Goal: Transaction & Acquisition: Purchase product/service

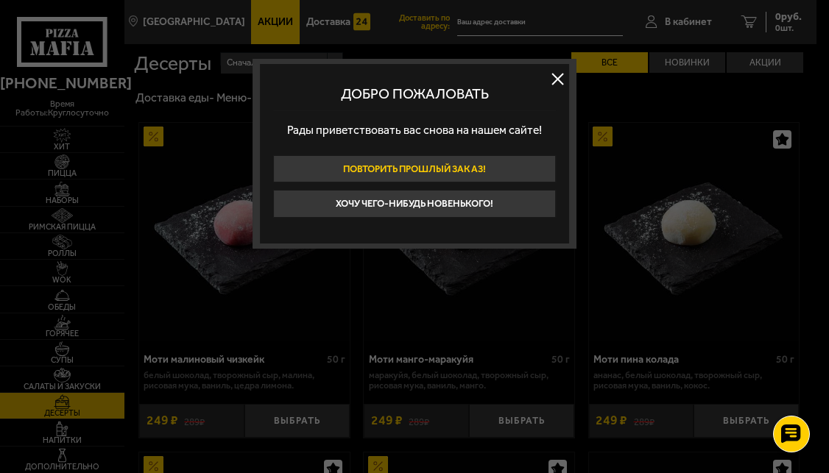
click at [458, 175] on button "Повторить прошлый заказ!" at bounding box center [414, 168] width 283 height 27
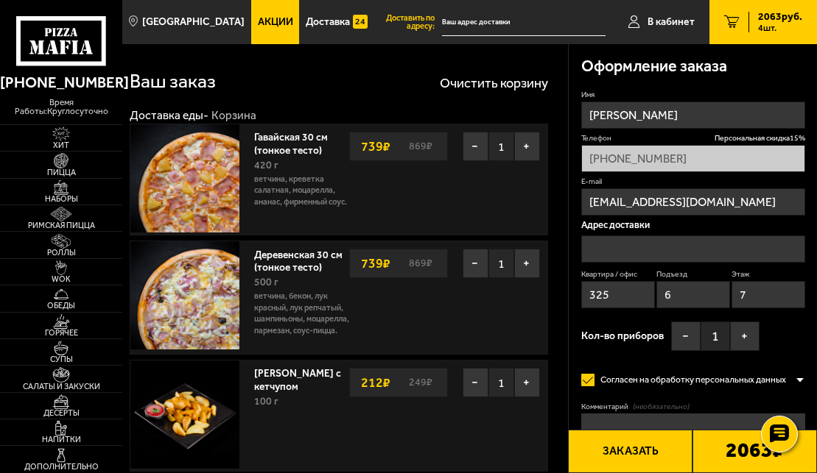
type input "[STREET_ADDRESS]"
click at [663, 17] on span "В кабинет" at bounding box center [670, 22] width 47 height 10
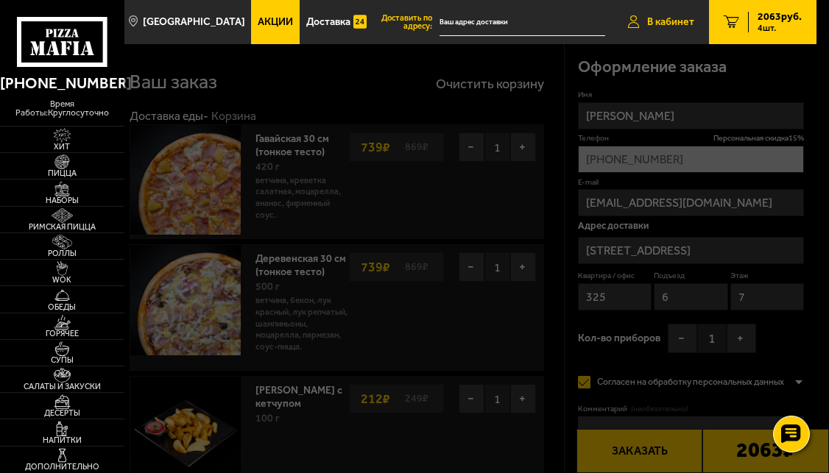
type input "[PHONE_NUMBER]"
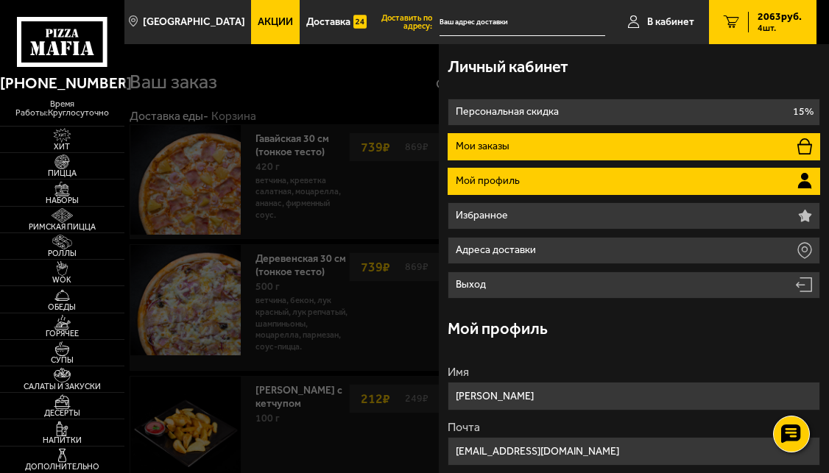
click at [520, 141] on li "Мои заказы" at bounding box center [634, 146] width 373 height 27
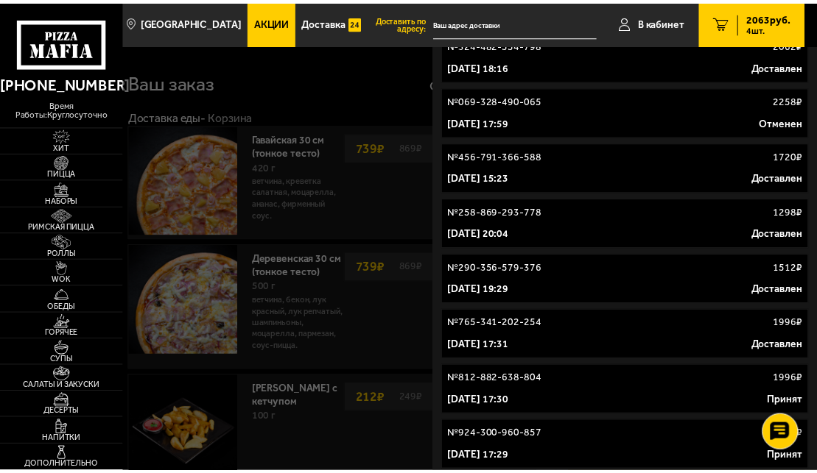
scroll to position [336, 0]
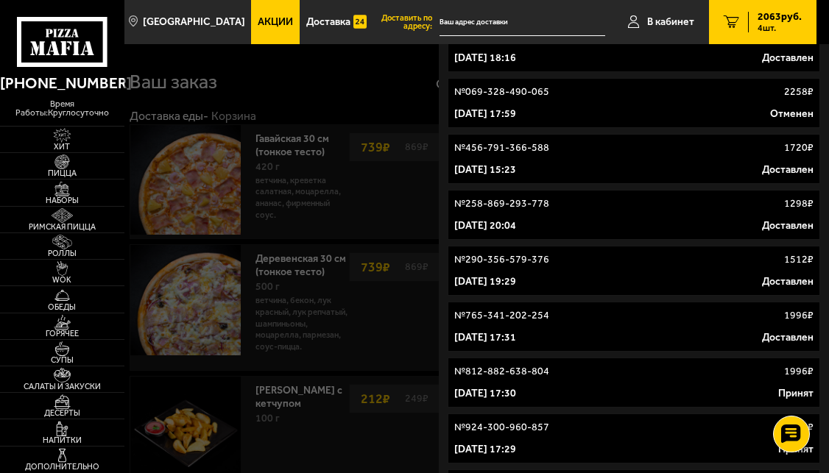
click at [503, 264] on p "№ 290-356-579-376" at bounding box center [501, 260] width 95 height 15
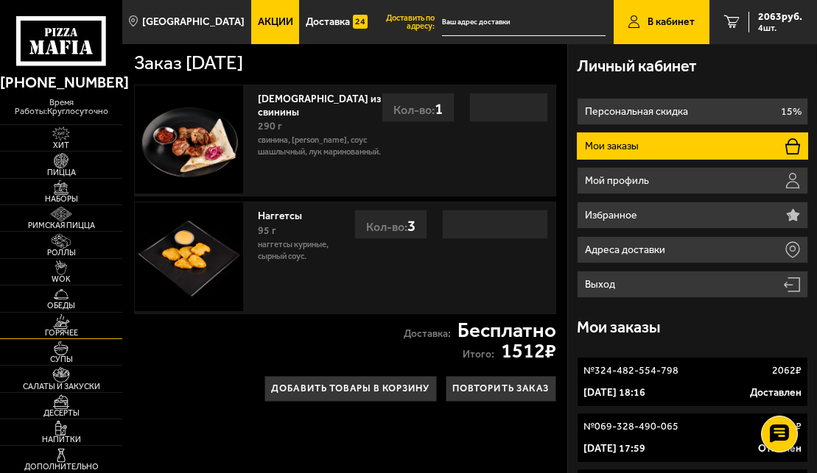
click at [86, 328] on link "Горячее" at bounding box center [61, 326] width 122 height 26
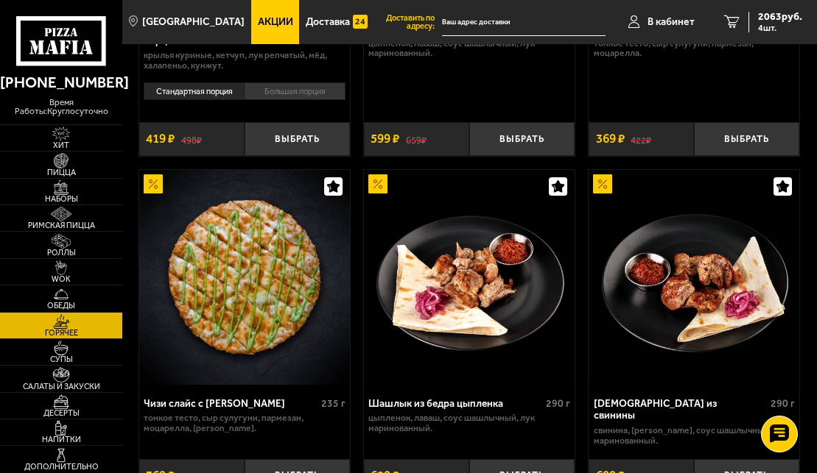
scroll to position [1502, 0]
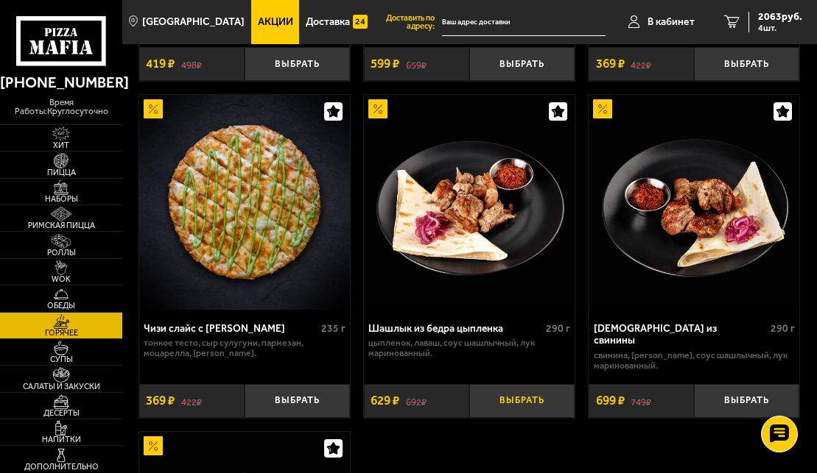
click at [509, 408] on button "Выбрать" at bounding box center [521, 401] width 105 height 34
click at [742, 415] on button "Выбрать" at bounding box center [746, 401] width 105 height 34
click at [33, 166] on link "Пицца" at bounding box center [61, 165] width 122 height 26
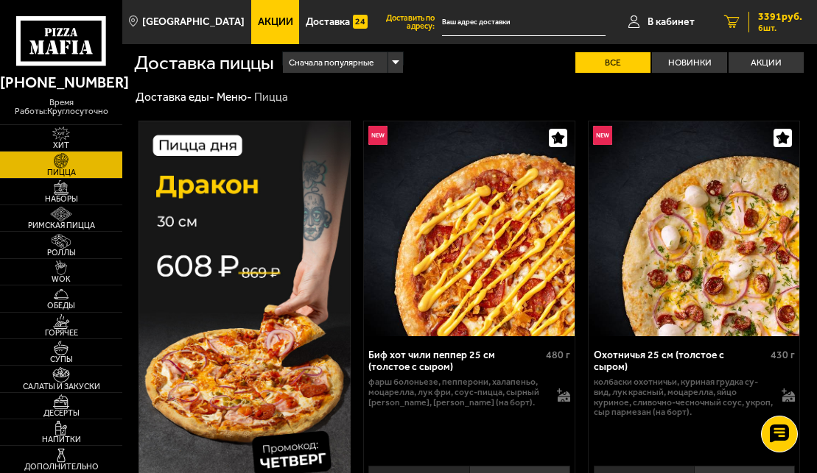
click at [741, 18] on link "6 3391 руб. 6 шт." at bounding box center [763, 22] width 108 height 44
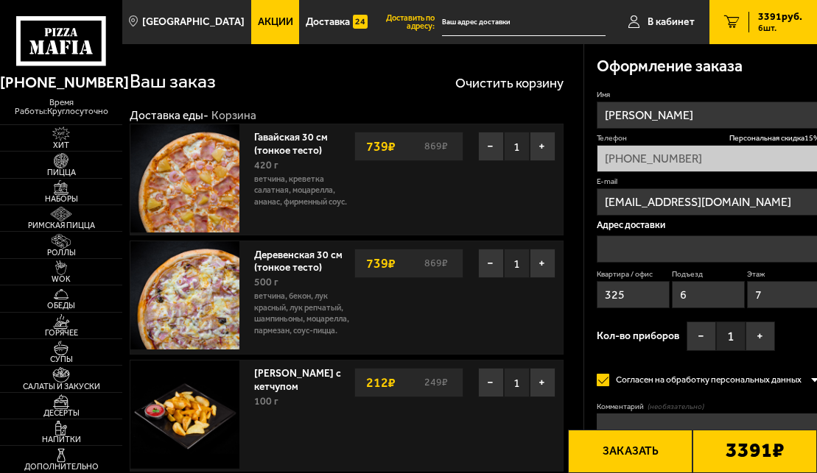
type input "[STREET_ADDRESS]"
click at [478, 269] on button "−" at bounding box center [491, 263] width 26 height 29
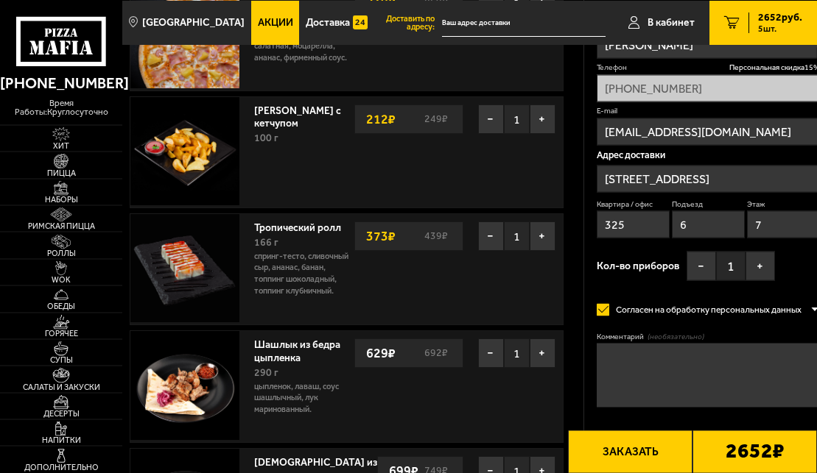
scroll to position [150, 0]
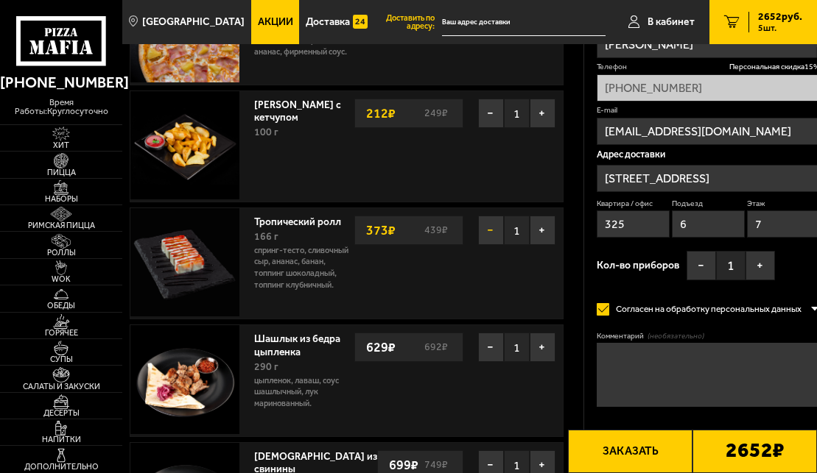
click at [478, 229] on button "−" at bounding box center [491, 230] width 26 height 29
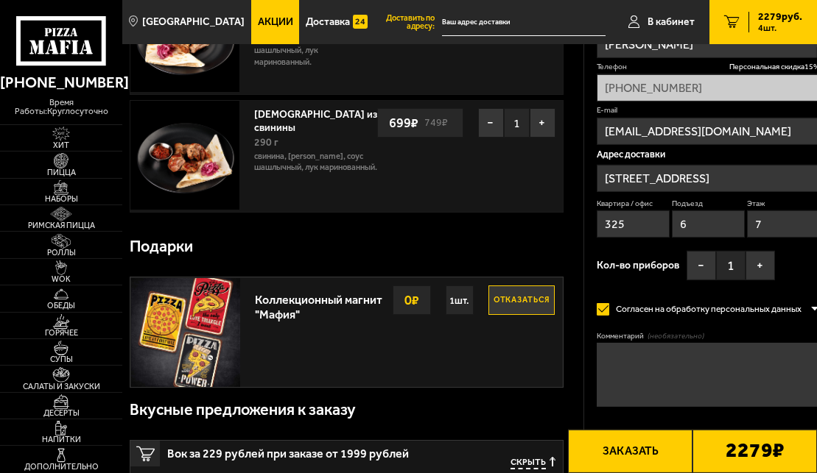
scroll to position [376, 0]
click at [512, 304] on button "Отказаться" at bounding box center [521, 299] width 66 height 29
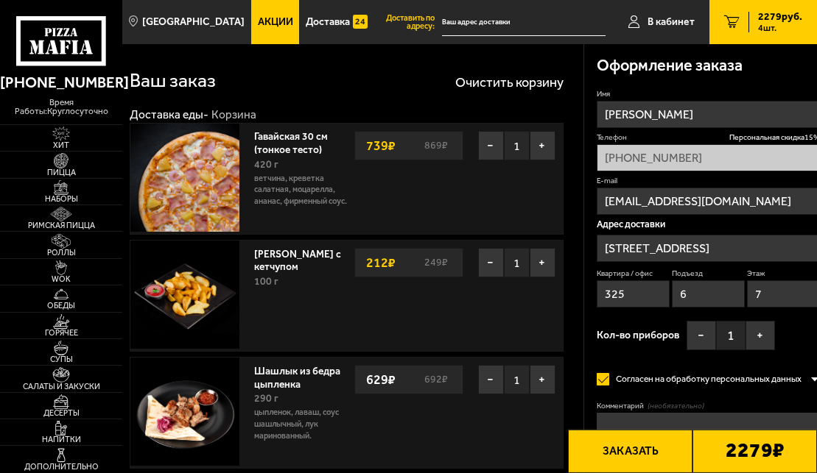
scroll to position [0, 0]
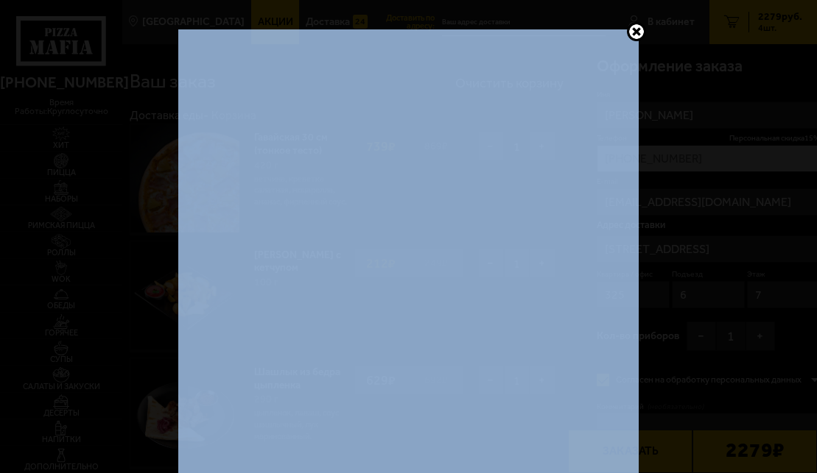
click at [624, 26] on div at bounding box center [408, 236] width 817 height 473
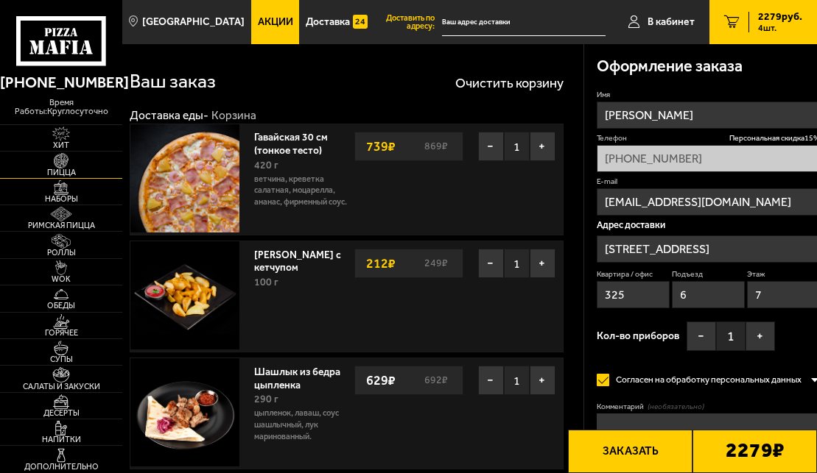
click at [63, 171] on span "Пицца" at bounding box center [61, 173] width 122 height 8
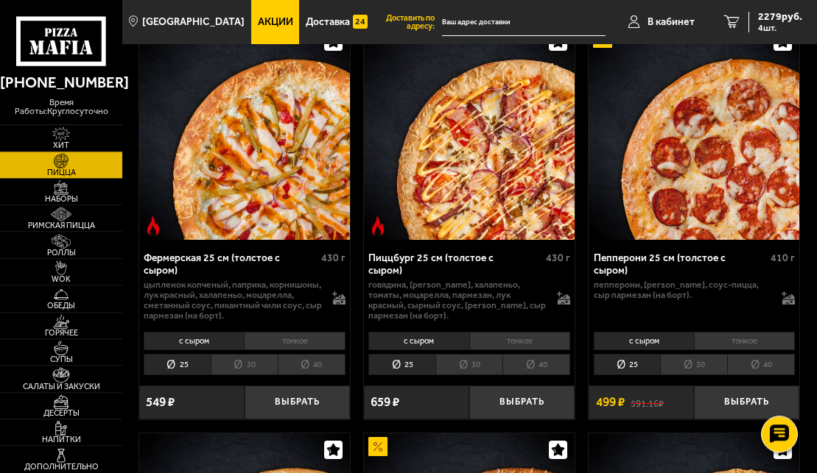
scroll to position [2629, 0]
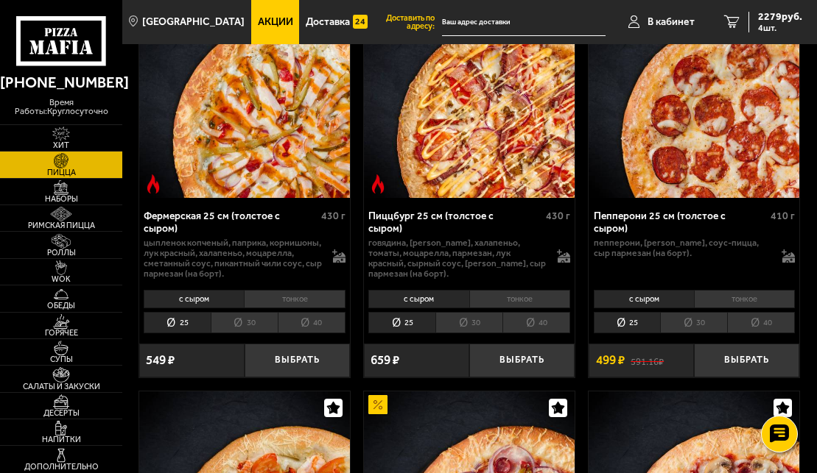
click at [728, 309] on li "тонкое" at bounding box center [744, 299] width 101 height 18
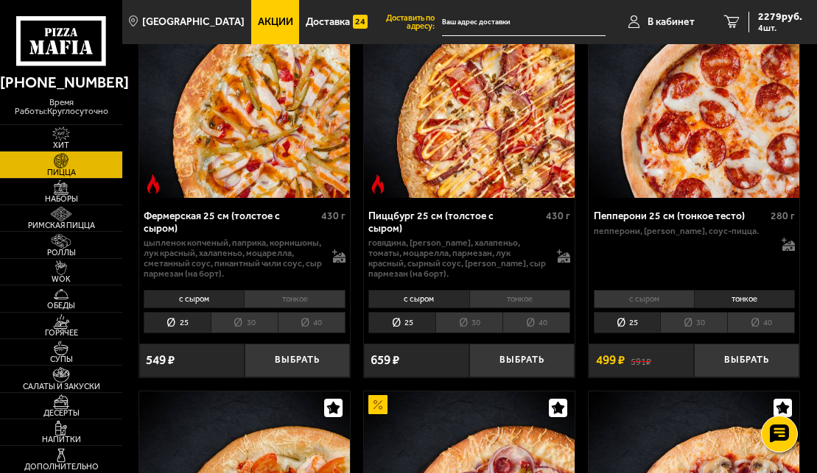
click at [697, 334] on li "30" at bounding box center [693, 322] width 67 height 21
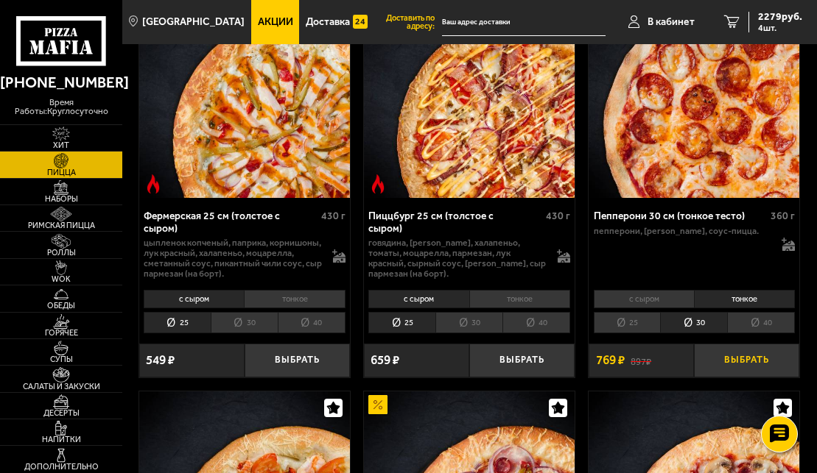
click at [750, 378] on button "Выбрать" at bounding box center [746, 361] width 105 height 34
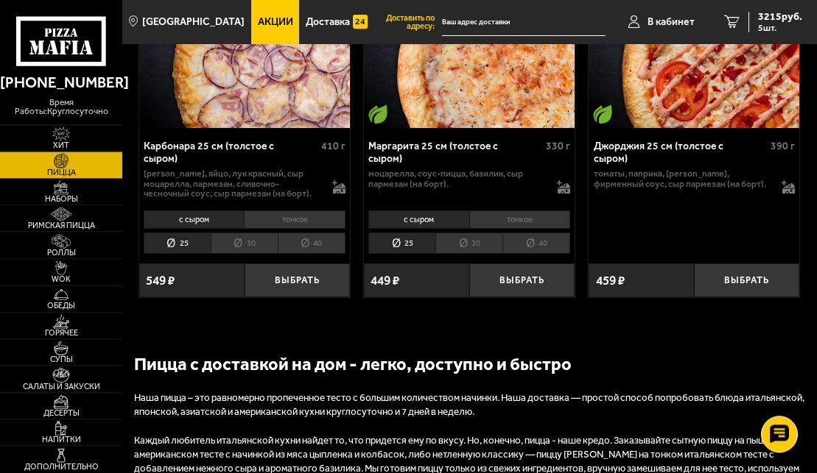
scroll to position [4732, 0]
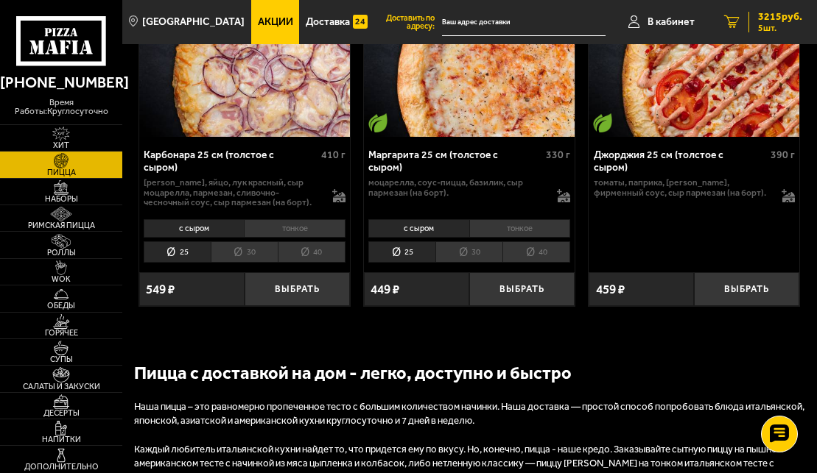
click at [736, 20] on icon "5" at bounding box center [731, 21] width 15 height 13
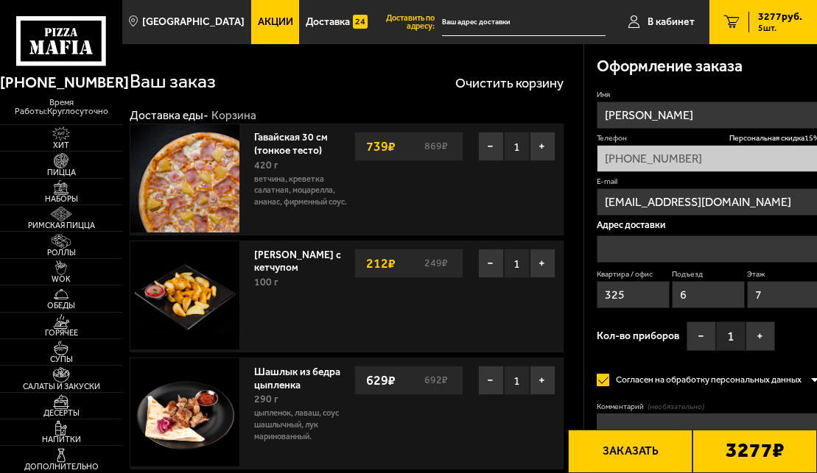
type input "[STREET_ADDRESS]"
click at [478, 268] on button "−" at bounding box center [491, 263] width 26 height 29
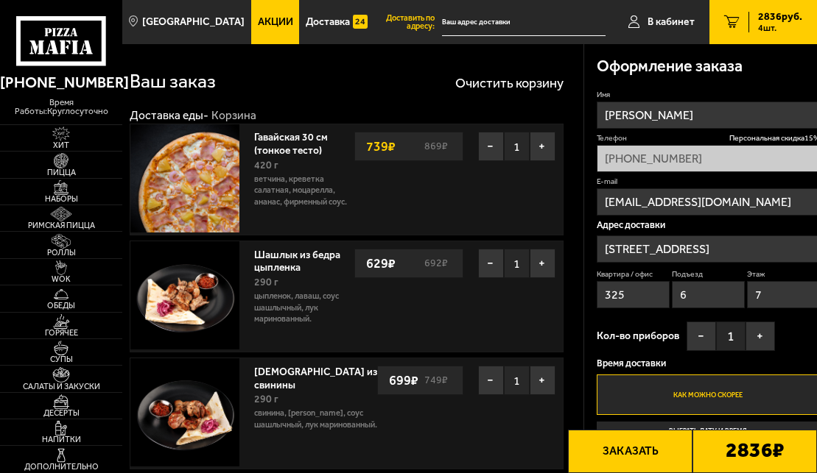
click at [710, 402] on label "Как можно скорее" at bounding box center [707, 395] width 223 height 40
click at [0, 0] on input "Как можно скорее" at bounding box center [0, 0] width 0 height 0
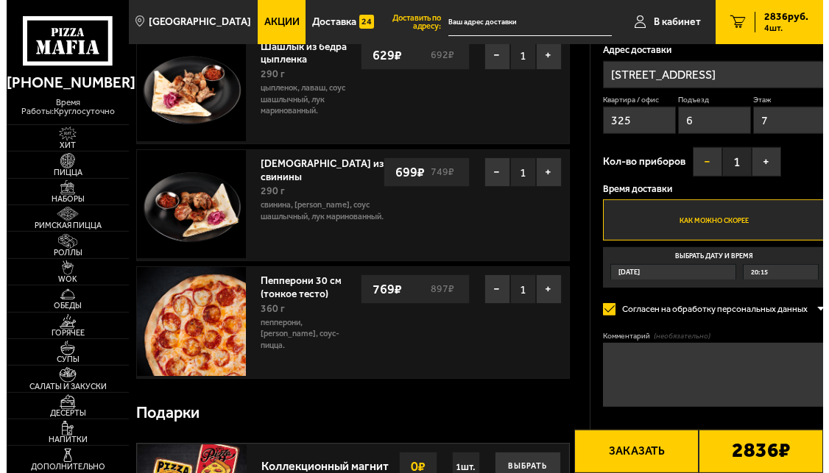
scroll to position [225, 0]
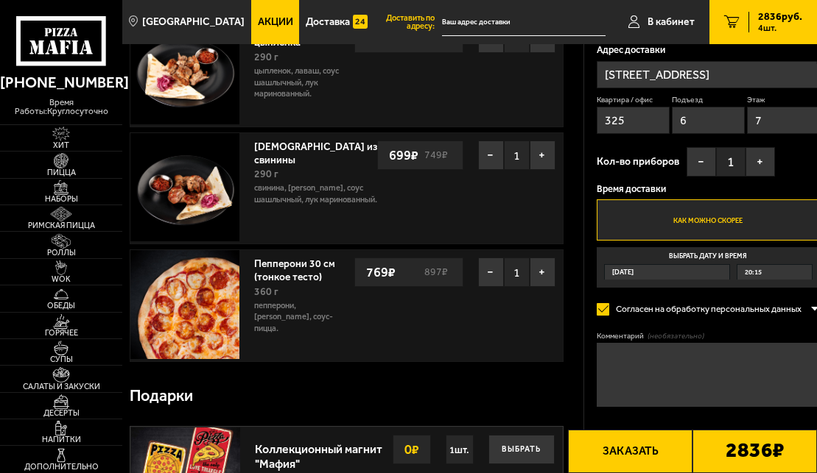
click at [633, 455] on button "Заказать" at bounding box center [630, 451] width 124 height 43
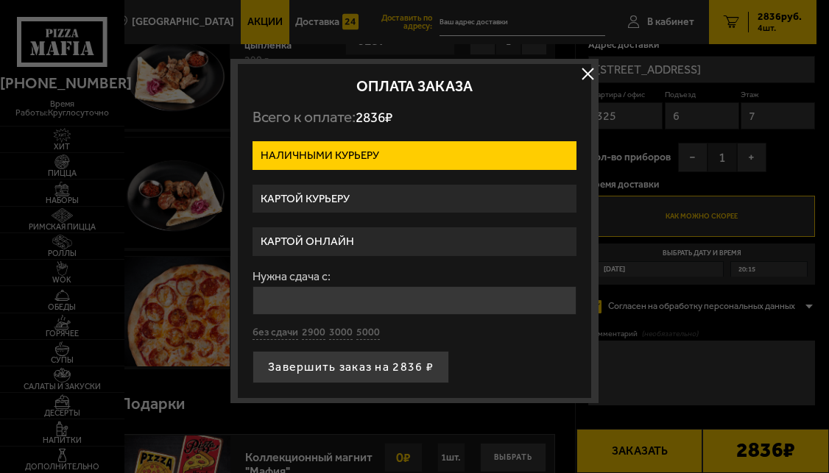
click at [315, 200] on label "Картой курьеру" at bounding box center [415, 199] width 324 height 29
click at [0, 0] on input "Картой курьеру" at bounding box center [0, 0] width 0 height 0
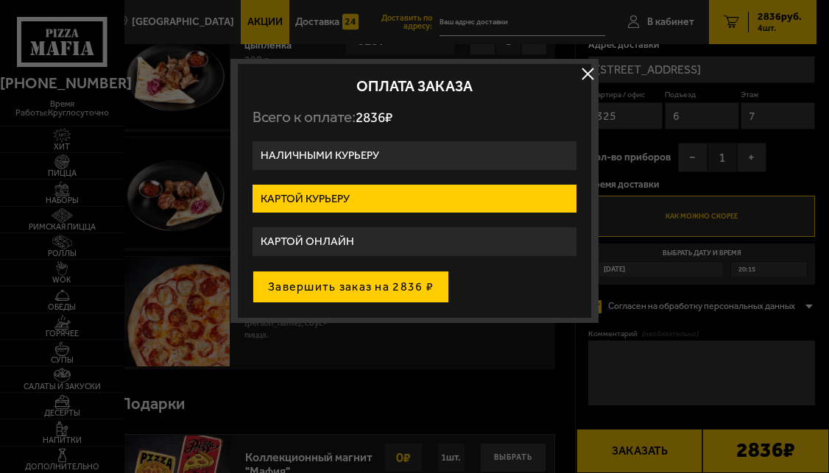
click at [372, 286] on button "Завершить заказ на 2836 ₽" at bounding box center [351, 287] width 197 height 32
